Goal: Use online tool/utility: Utilize a website feature to perform a specific function

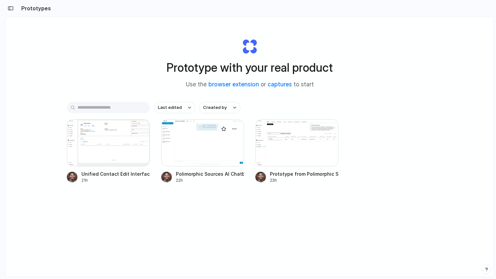
click at [197, 158] on div at bounding box center [202, 142] width 83 height 47
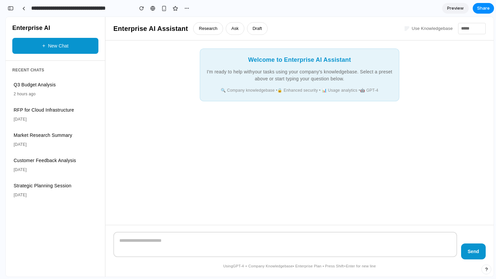
click at [230, 28] on button "Ask" at bounding box center [235, 28] width 19 height 13
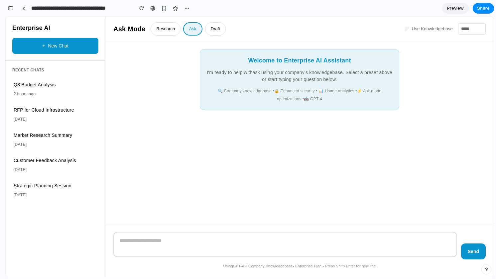
click at [211, 30] on button "Draft" at bounding box center [215, 28] width 21 height 13
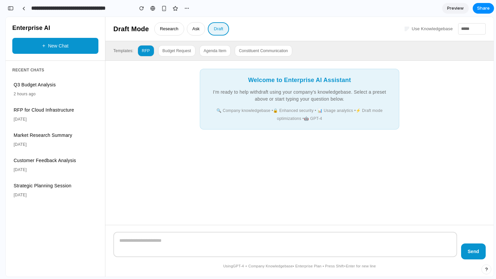
click at [148, 51] on button "RFP" at bounding box center [146, 50] width 17 height 11
click at [183, 51] on button "Budget Request" at bounding box center [176, 50] width 37 height 11
click at [212, 49] on button "Agenda Item" at bounding box center [214, 50] width 31 height 11
click at [248, 50] on button "Constituent Communication" at bounding box center [262, 50] width 57 height 11
click at [482, 268] on button "button" at bounding box center [486, 269] width 10 height 10
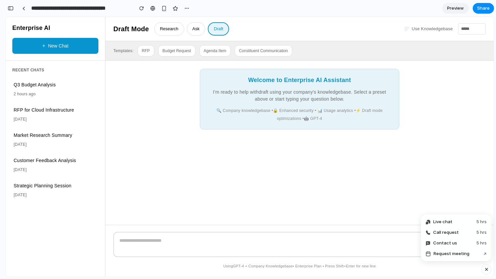
click at [482, 268] on button "button" at bounding box center [486, 269] width 10 height 10
